Goal: Task Accomplishment & Management: Manage account settings

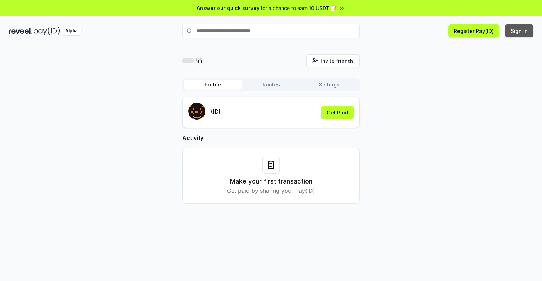
click at [519, 31] on button "Sign In" at bounding box center [519, 30] width 28 height 13
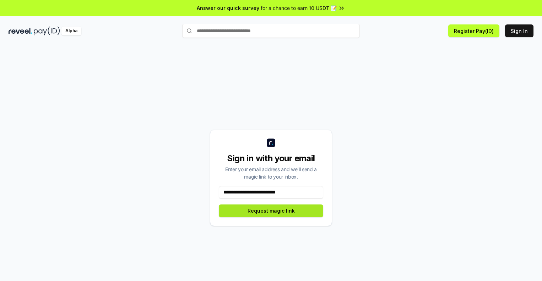
type input "**********"
click at [271, 211] on button "Request magic link" at bounding box center [271, 211] width 104 height 13
